Goal: Task Accomplishment & Management: Complete application form

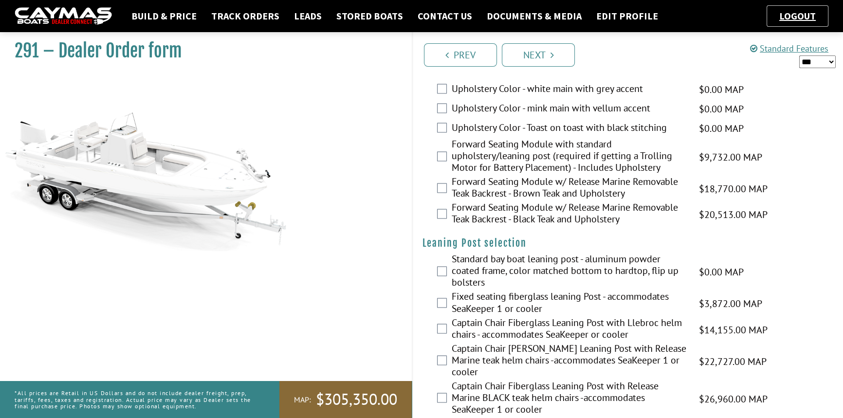
scroll to position [1991, 0]
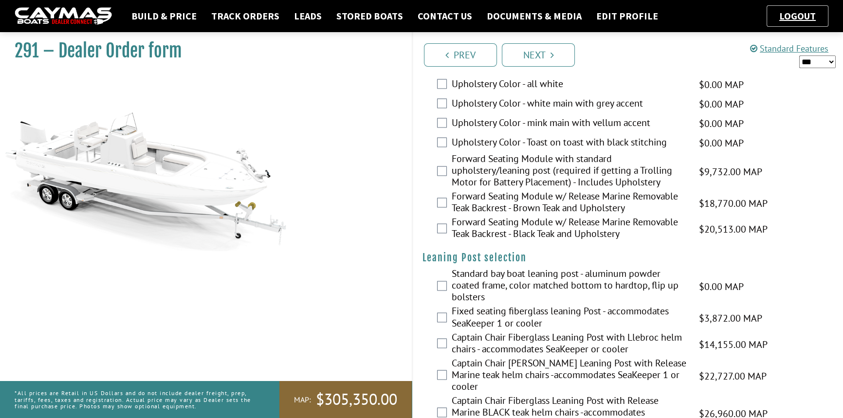
click at [508, 15] on link "Documents & Media" at bounding box center [534, 16] width 105 height 13
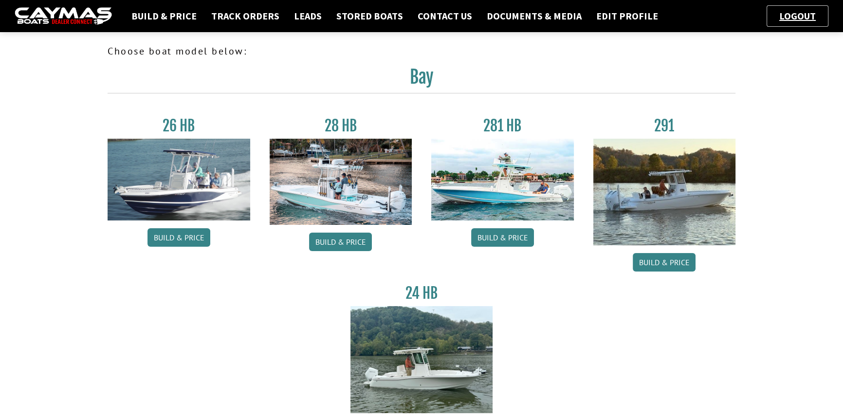
click at [675, 260] on link "Build & Price" at bounding box center [664, 262] width 63 height 18
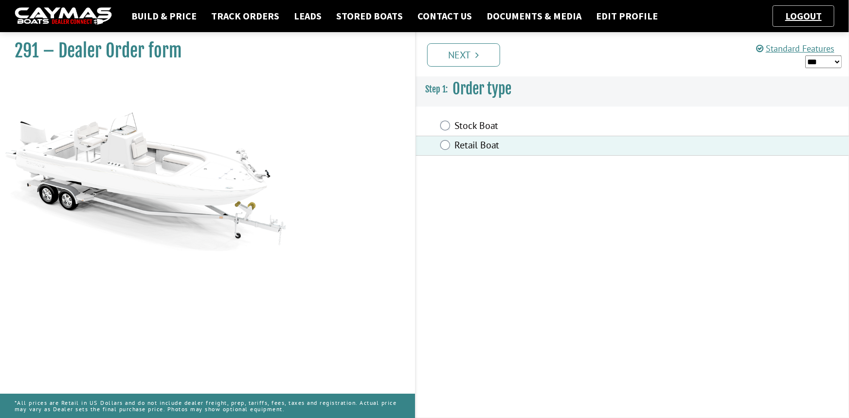
click at [465, 54] on link "Next" at bounding box center [463, 54] width 73 height 23
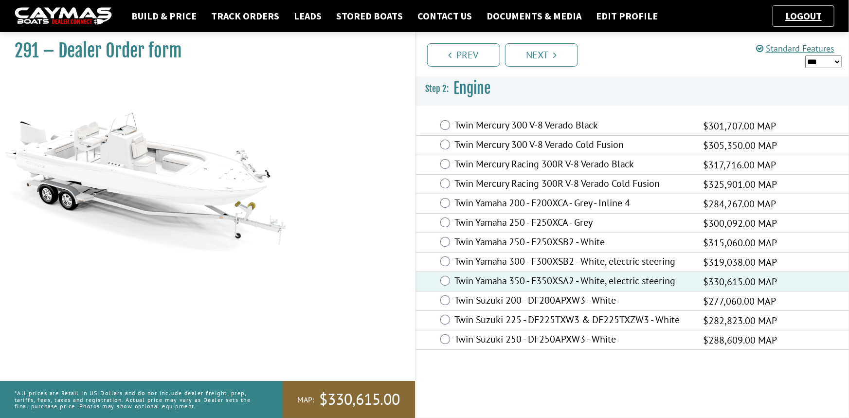
click at [545, 54] on link "Next" at bounding box center [541, 54] width 73 height 23
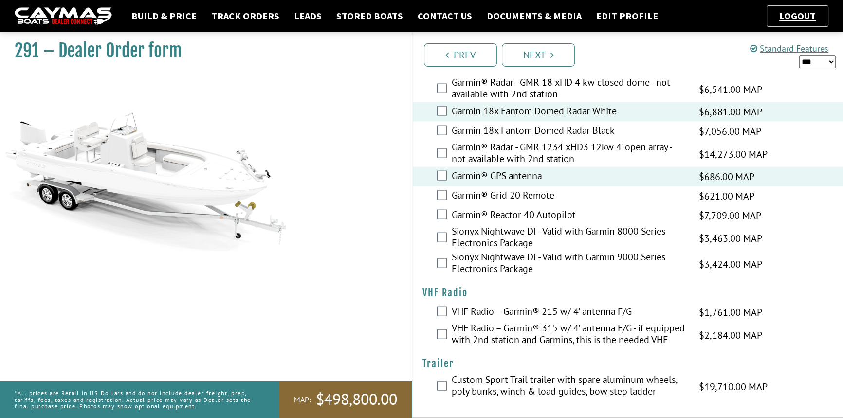
scroll to position [2639, 0]
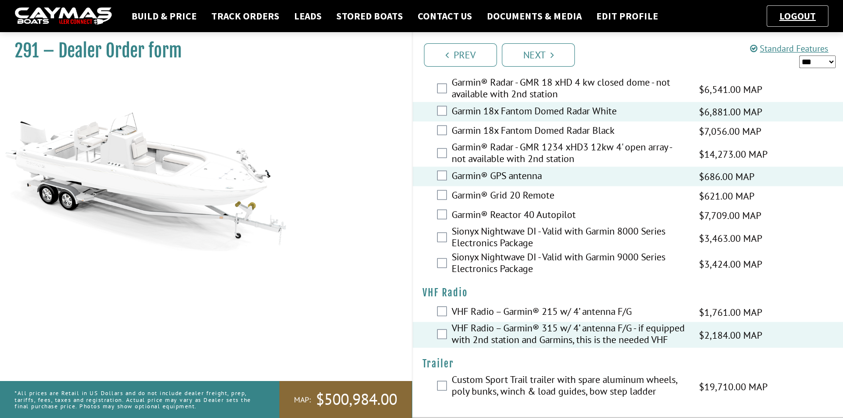
click at [529, 52] on link "Next" at bounding box center [538, 54] width 73 height 23
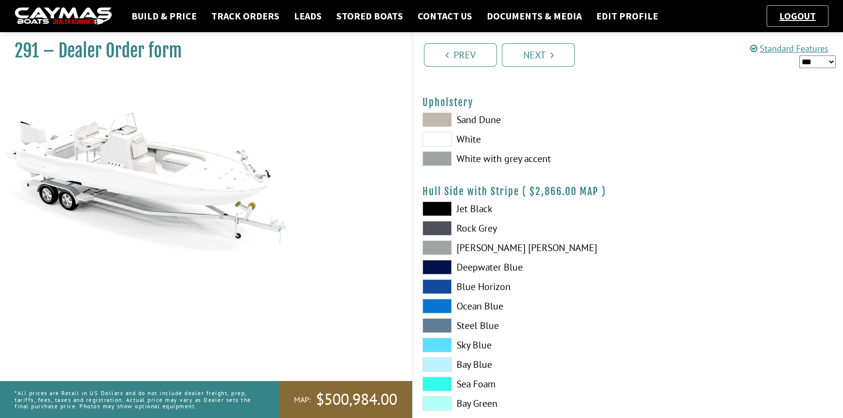
scroll to position [0, 0]
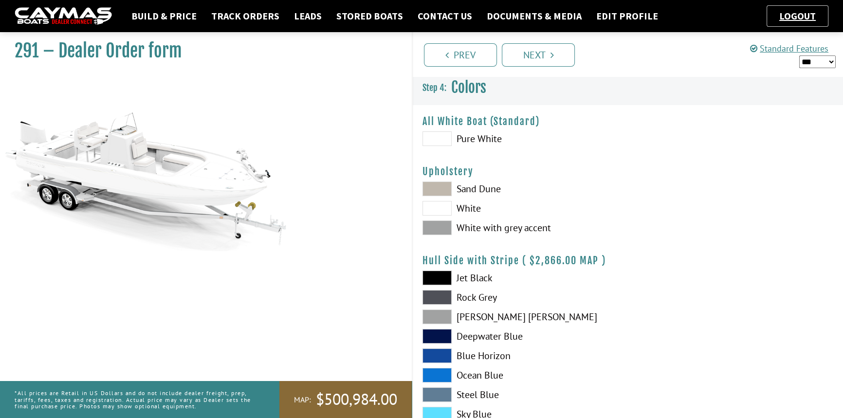
click at [438, 184] on span at bounding box center [436, 189] width 29 height 15
click at [442, 47] on link "Prev" at bounding box center [460, 54] width 73 height 23
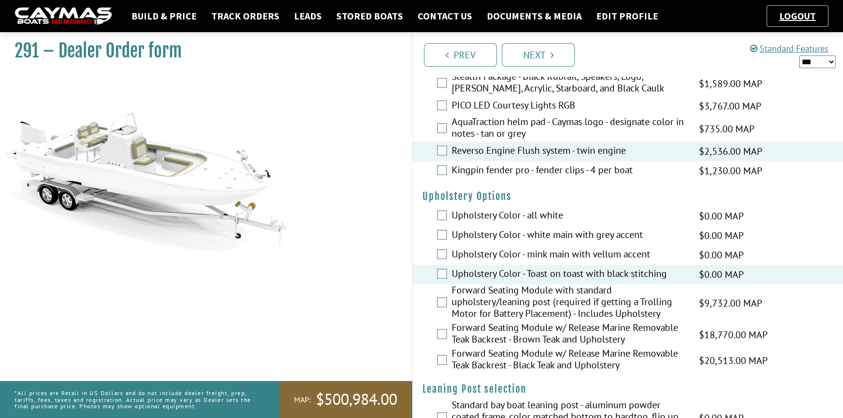
scroll to position [1858, 0]
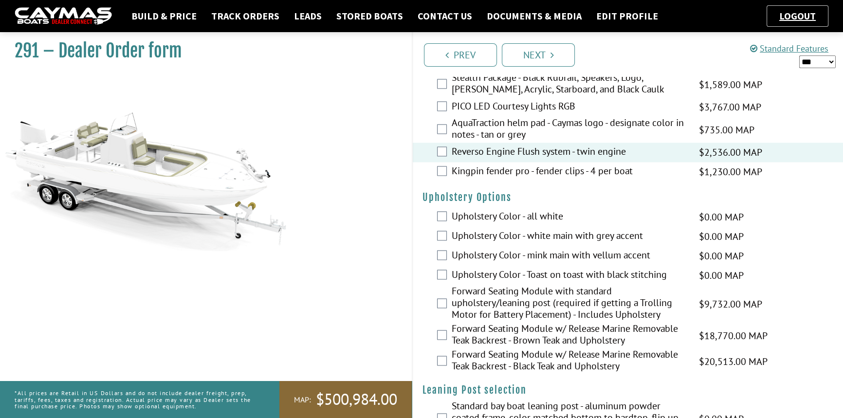
click at [537, 52] on link "Next" at bounding box center [538, 54] width 73 height 23
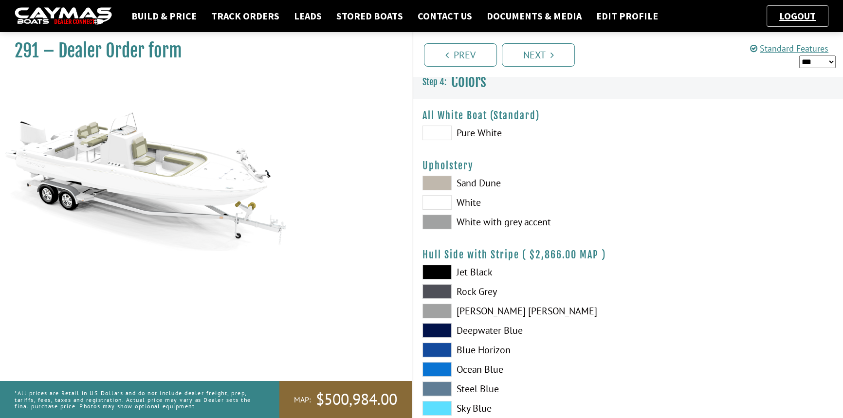
scroll to position [88, 0]
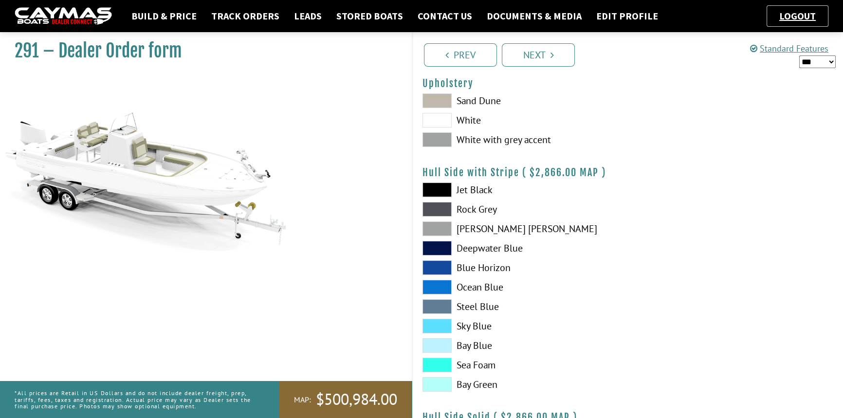
click at [437, 243] on span at bounding box center [436, 248] width 29 height 15
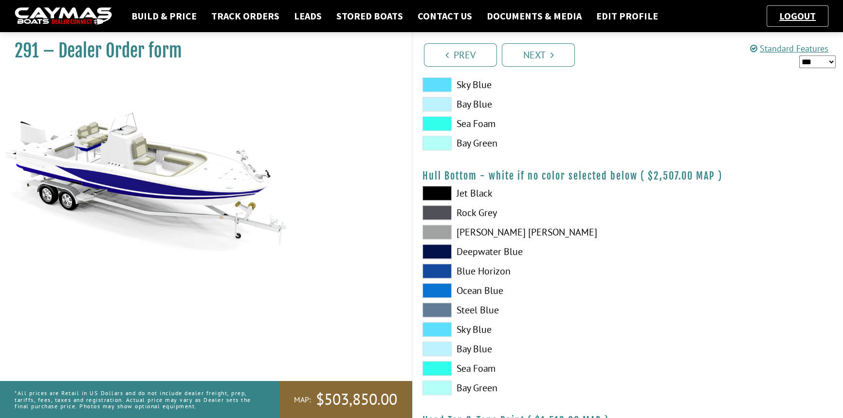
scroll to position [575, 0]
click at [435, 250] on span at bounding box center [436, 251] width 29 height 15
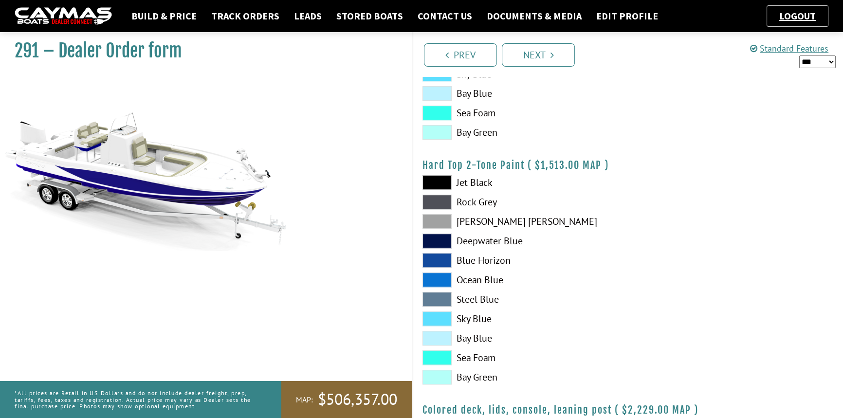
scroll to position [841, 0]
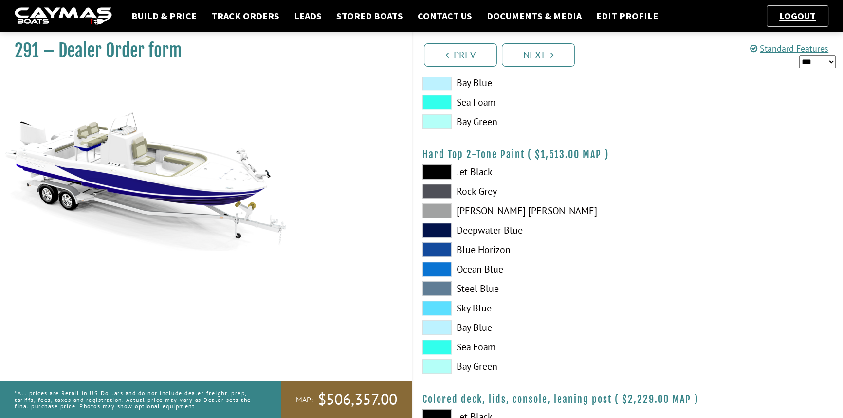
click at [441, 212] on span at bounding box center [436, 210] width 29 height 15
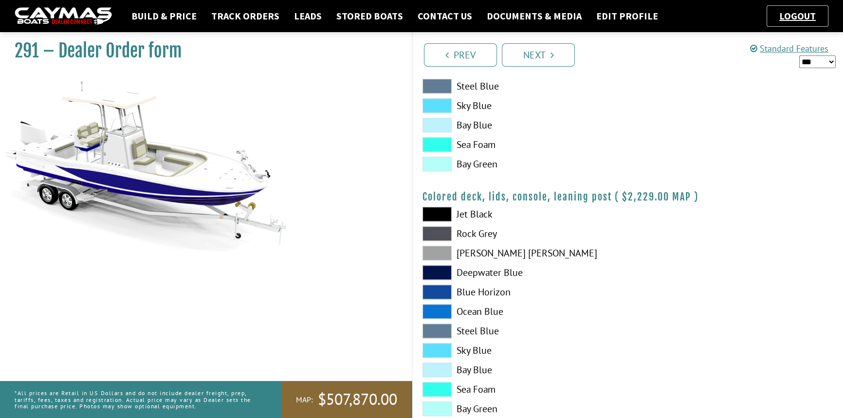
scroll to position [1068, 0]
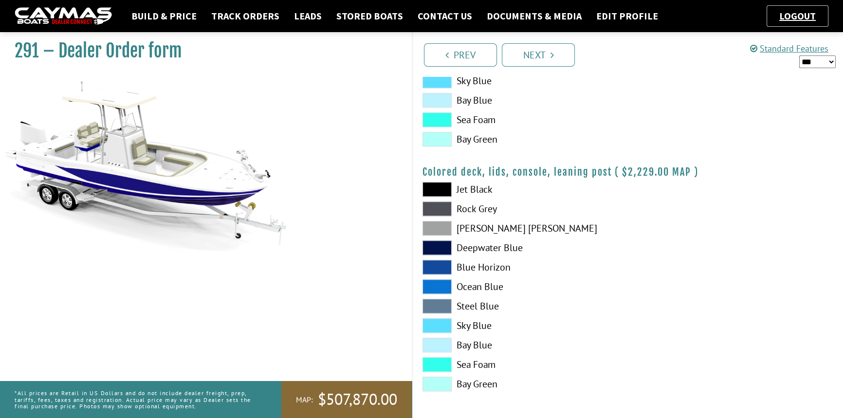
click at [529, 52] on link "Next" at bounding box center [538, 54] width 73 height 23
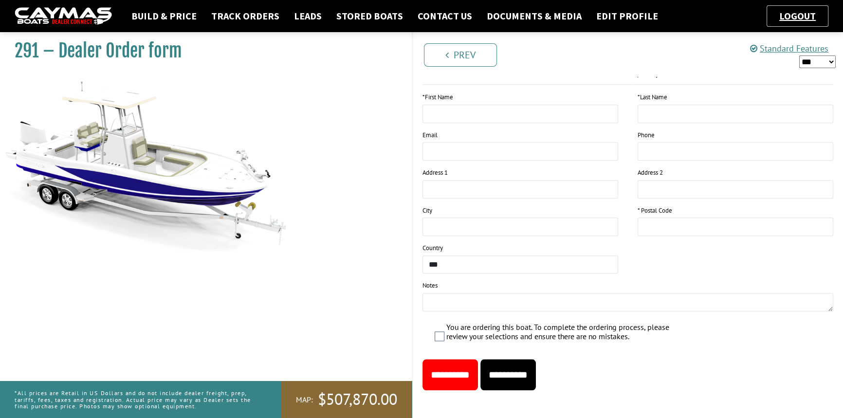
scroll to position [1202, 0]
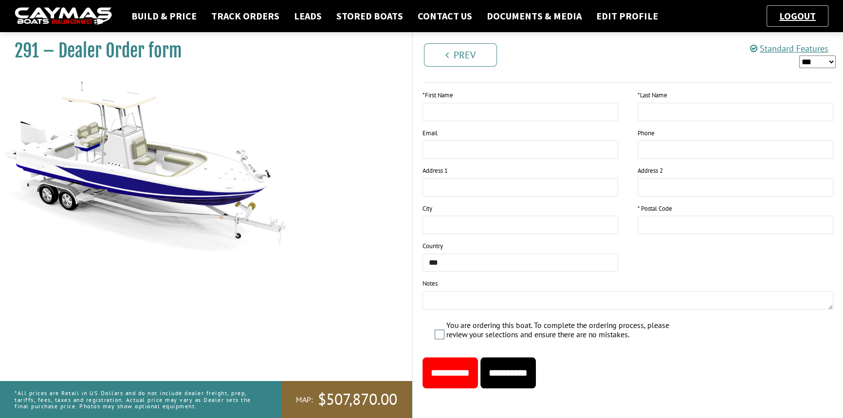
click at [531, 377] on input "**********" at bounding box center [507, 372] width 55 height 31
click at [445, 108] on input "This field is required." at bounding box center [520, 112] width 196 height 18
type input "****"
type input "*"
type input "*****"
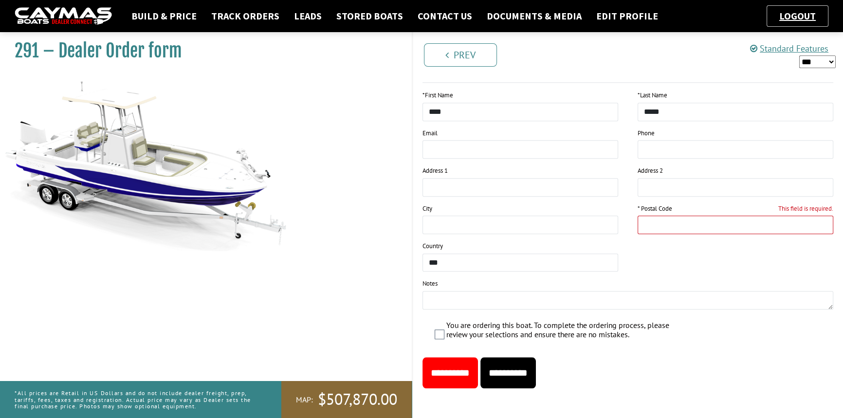
click at [696, 216] on input "This field is required." at bounding box center [736, 225] width 196 height 18
type input "*****"
click at [676, 242] on div "* First Name **** * Last Name ***** Email Phone Address 1 Address 2 City ***** …" at bounding box center [628, 204] width 430 height 226
click at [536, 370] on input "**********" at bounding box center [507, 372] width 55 height 31
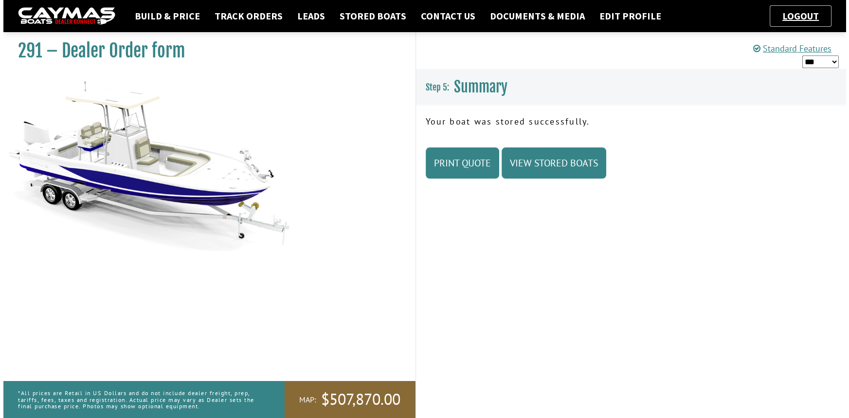
scroll to position [0, 0]
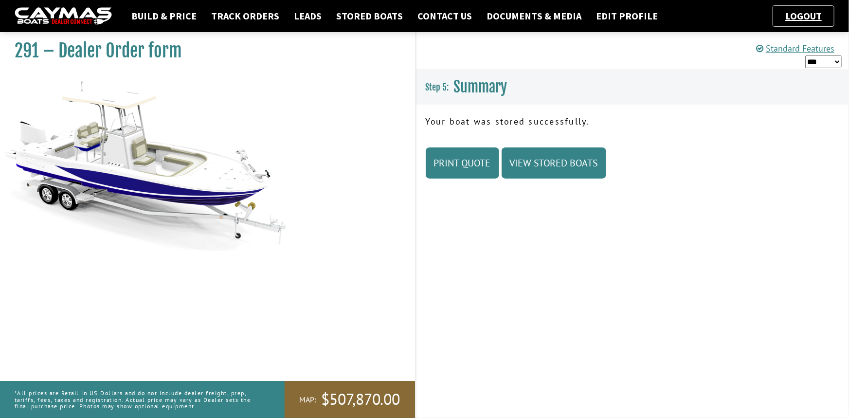
click at [444, 166] on link "Print Quote" at bounding box center [462, 162] width 73 height 31
